Goal: Information Seeking & Learning: Learn about a topic

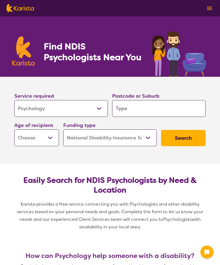
select select "Psychology"
select select "NDIS"
select select "Psychology"
select select "NDIS"
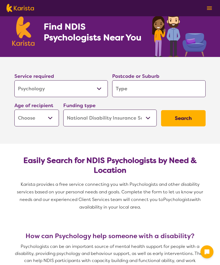
scroll to position [22, 0]
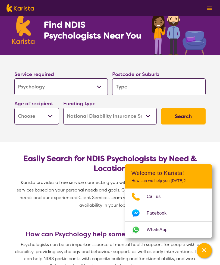
click at [50, 115] on select "Early Childhood - 0 to 9 Child - 10 to 11 Adolescent - 12 to 17 Adult - 18 to 6…" at bounding box center [36, 116] width 45 height 17
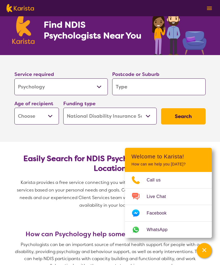
click at [55, 116] on select "Early Childhood - 0 to 9 Child - 10 to 11 Adolescent - 12 to 17 Adult - 18 to 6…" at bounding box center [36, 116] width 45 height 17
select select "EC"
click at [71, 92] on select "Allied Health Assistant Assessment ([MEDICAL_DATA] or [MEDICAL_DATA]) Behaviour…" at bounding box center [60, 86] width 93 height 17
click at [178, 121] on button "Search" at bounding box center [183, 116] width 45 height 16
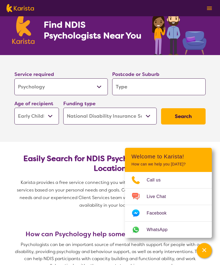
scroll to position [21, 0]
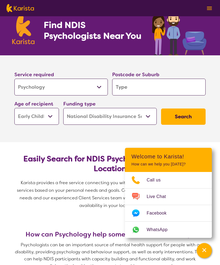
type input "4"
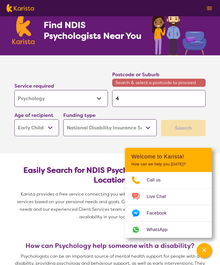
type input "41"
type input "414"
type input "4141"
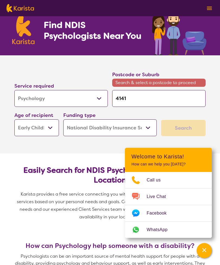
type input "4141"
type input "414"
type input "41"
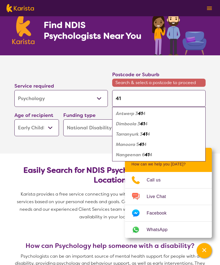
type input "413"
type input "4131"
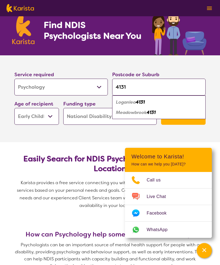
type input "4131"
click at [147, 100] on div "Loganlea 4131" at bounding box center [159, 102] width 88 height 10
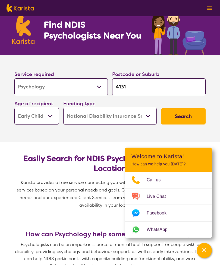
click at [183, 113] on button "Search" at bounding box center [183, 117] width 45 height 16
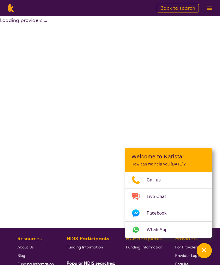
select select "by_score"
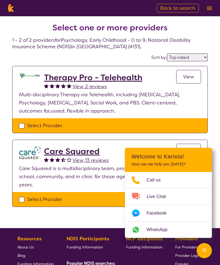
click at [205, 8] on button at bounding box center [209, 8] width 8 height 8
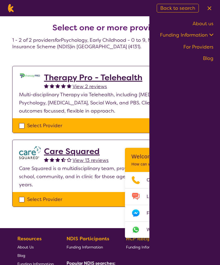
click at [203, 34] on link "Funding Information" at bounding box center [186, 35] width 53 height 7
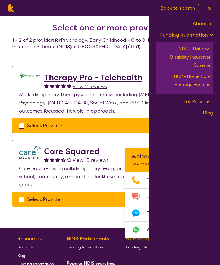
click at [201, 50] on div "NDIS - National Disability Insurance Scheme" at bounding box center [184, 58] width 52 height 26
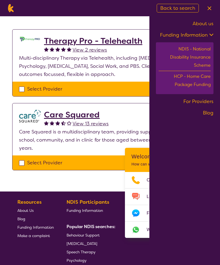
scroll to position [38, 0]
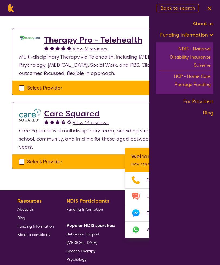
click at [99, 115] on h2 "Care Squared" at bounding box center [76, 114] width 65 height 10
